Goal: Download file/media

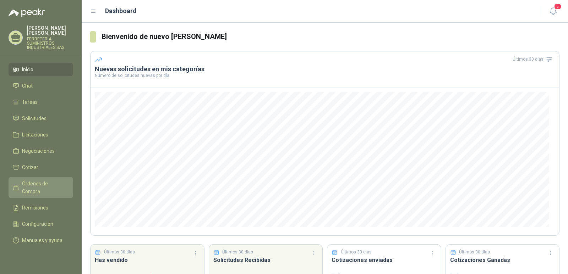
click at [33, 187] on span "Órdenes de Compra" at bounding box center [44, 188] width 44 height 16
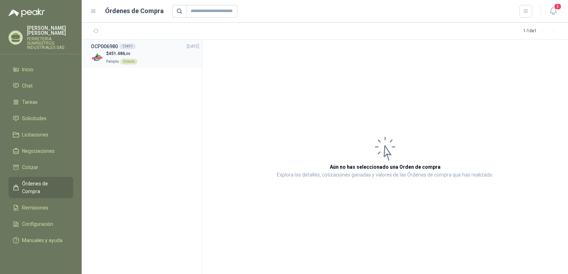
click at [103, 45] on h3 "OCP006980" at bounding box center [104, 47] width 27 height 8
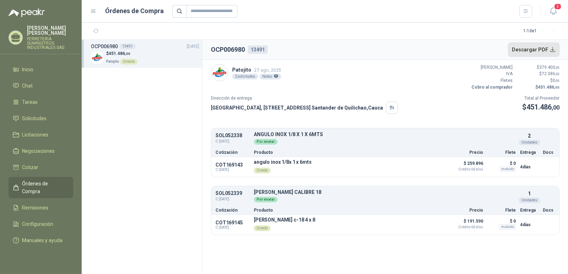
click at [522, 51] on button "Descargar PDF" at bounding box center [534, 50] width 52 height 14
click at [37, 69] on li "Inicio" at bounding box center [41, 70] width 56 height 8
